Goal: Transaction & Acquisition: Purchase product/service

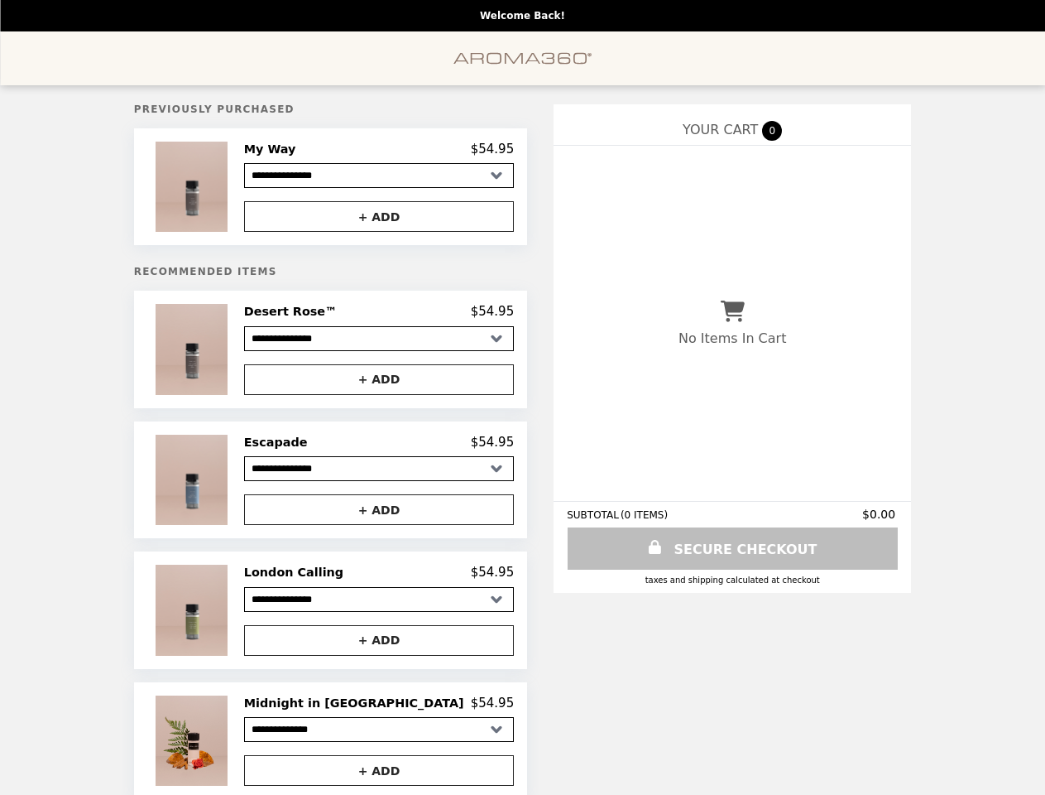
select select "**********"
click at [233, 189] on img at bounding box center [194, 187] width 77 height 90
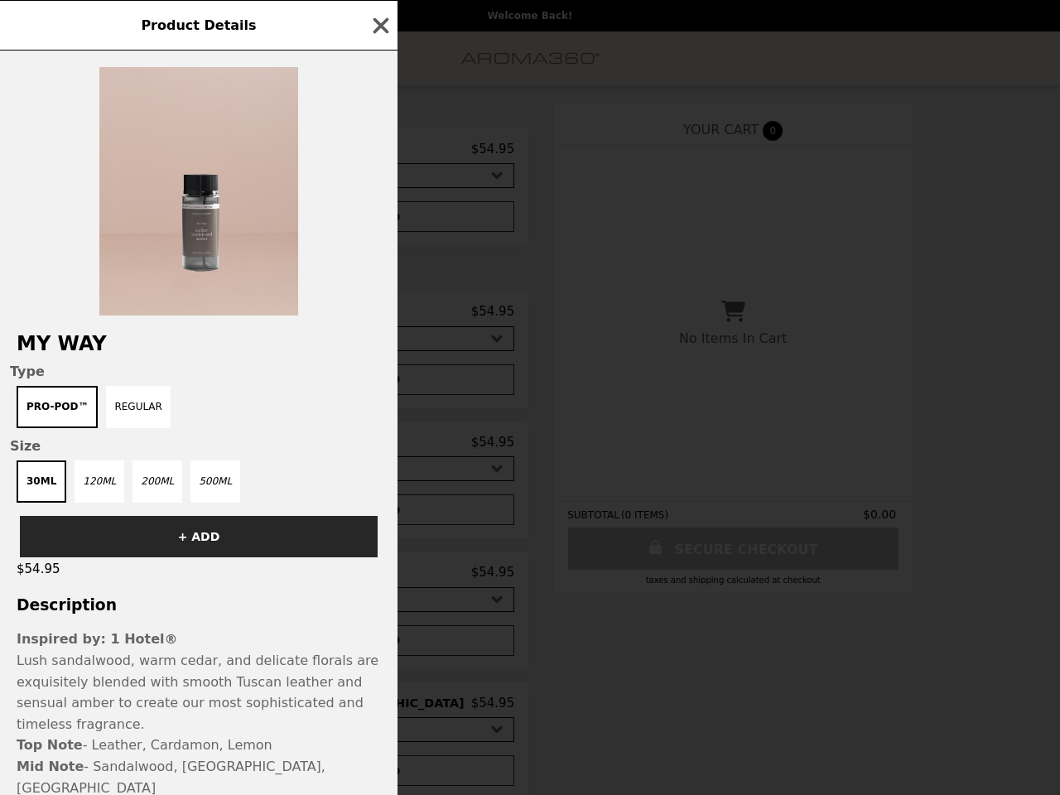
click at [378, 219] on div "Product Details My Way Type Pro-Pod™ Regular Size 30mL 120mL 200mL 500mL + ADD …" at bounding box center [530, 397] width 1060 height 795
click at [249, 354] on h2 "My Way" at bounding box center [198, 343] width 397 height 23
click at [378, 317] on div "Product Details My Way Type Pro-Pod™ Regular Size 30mL 120mL 200mL 500mL + ADD …" at bounding box center [530, 397] width 1060 height 795
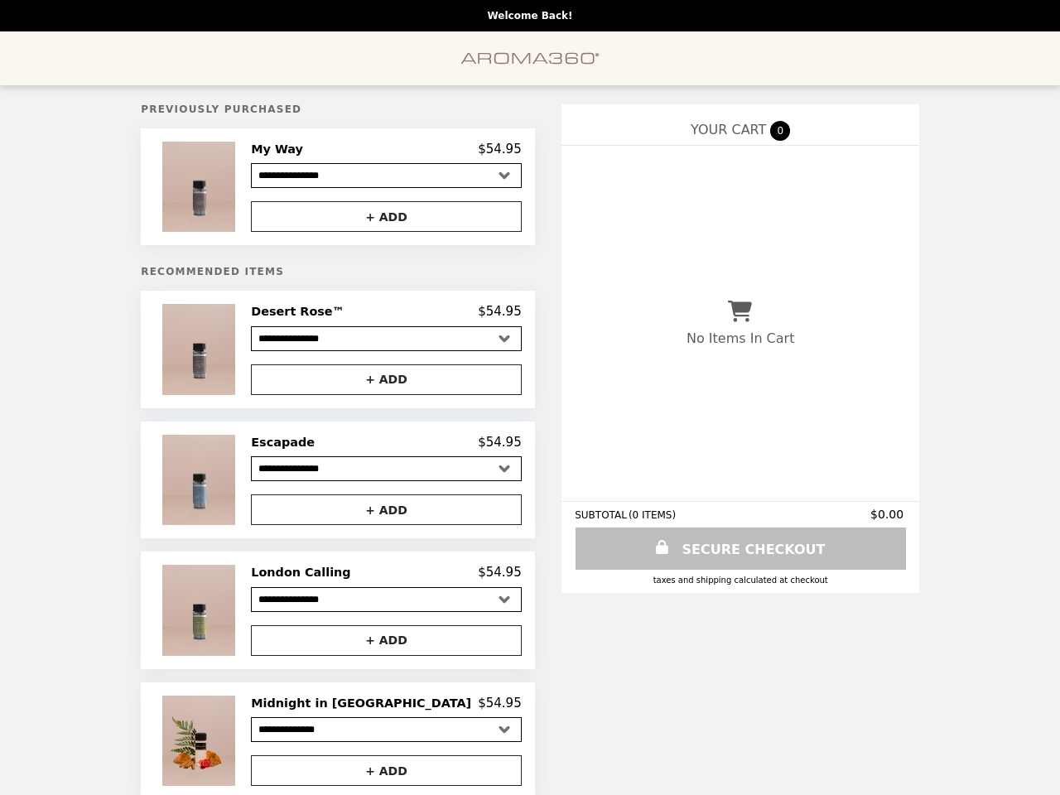
click at [378, 385] on button "+ ADD" at bounding box center [386, 379] width 270 height 31
click at [239, 486] on img at bounding box center [200, 480] width 77 height 90
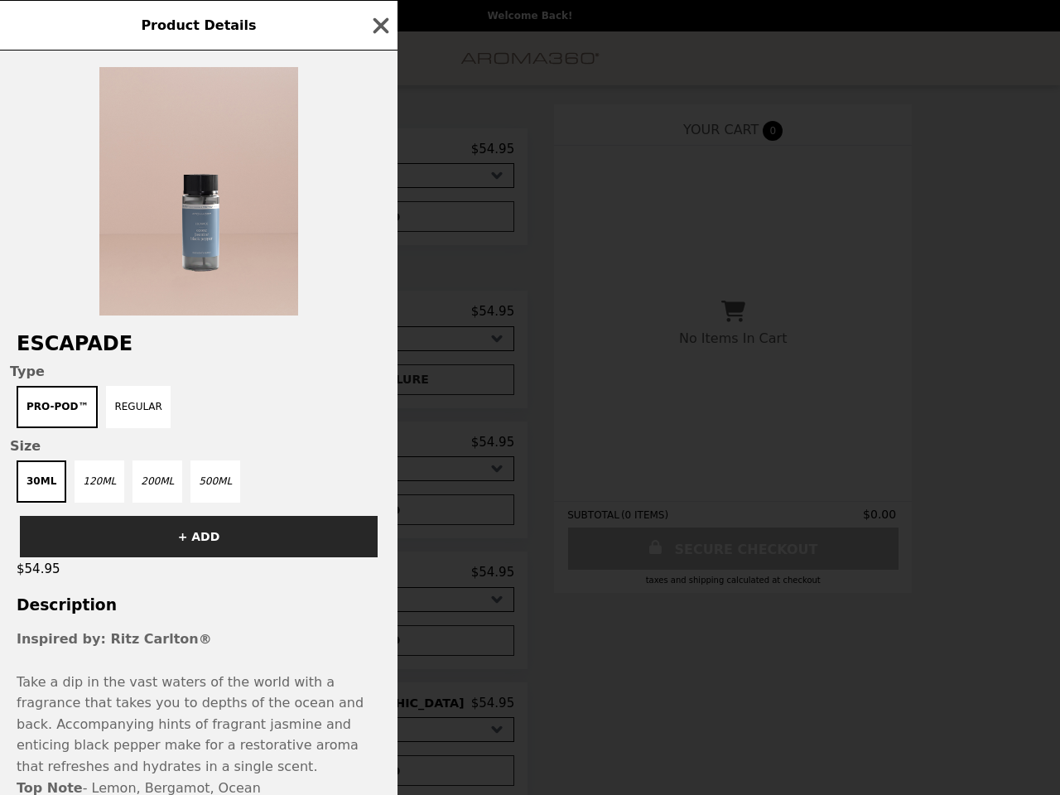
click at [378, 449] on div "Product Details Escapade Type Pro-Pod™ Regular Size 30mL 120mL 200mL 500mL + AD…" at bounding box center [530, 397] width 1060 height 795
click at [378, 517] on div "+ ADD" at bounding box center [198, 529] width 397 height 55
click at [249, 613] on h3 "Description" at bounding box center [198, 604] width 397 height 17
